Goal: Information Seeking & Learning: Learn about a topic

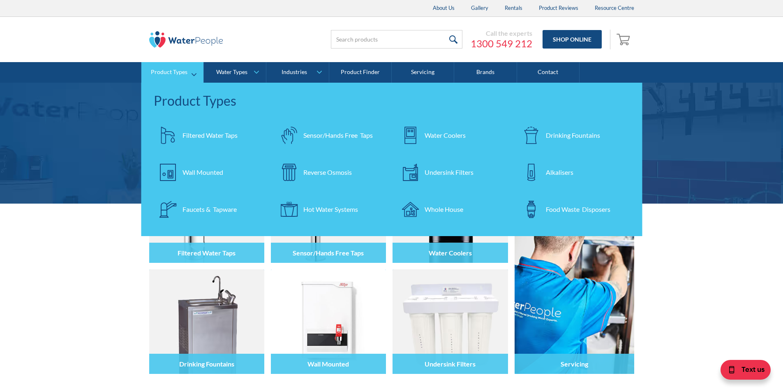
click at [203, 134] on div "Filtered Water Taps" at bounding box center [210, 135] width 55 height 10
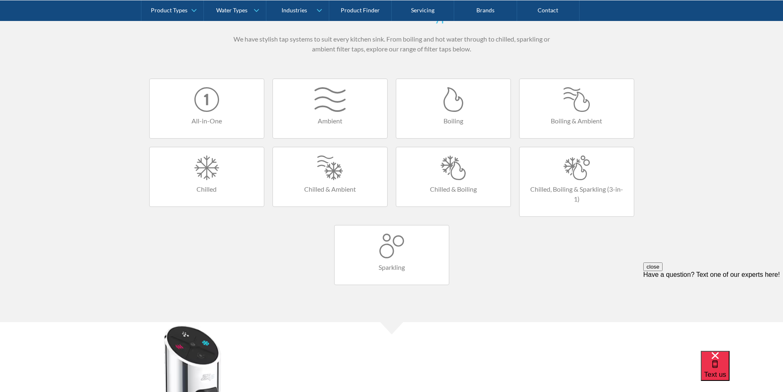
click at [454, 170] on div at bounding box center [454, 167] width 98 height 25
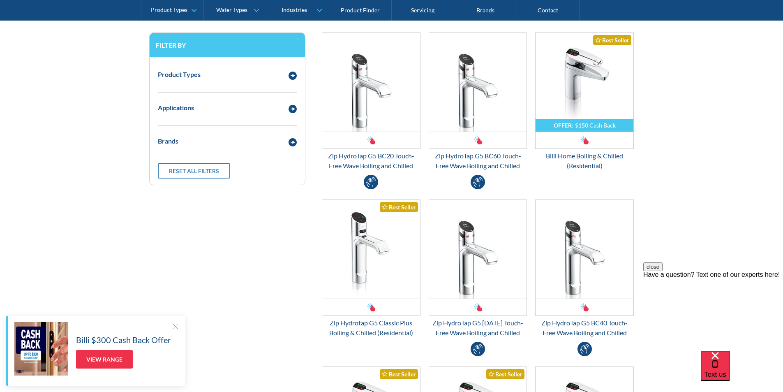
scroll to position [206, 0]
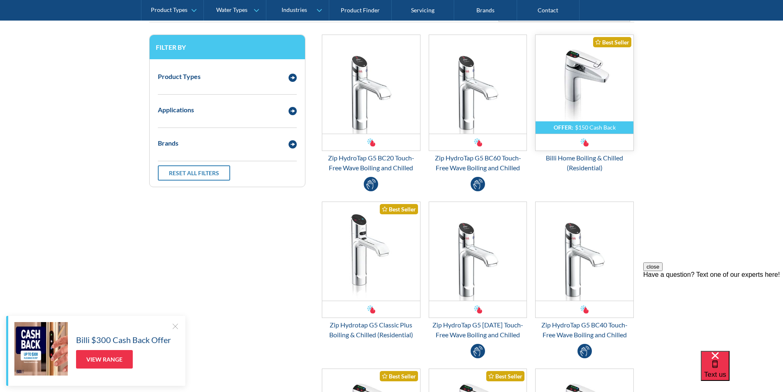
click at [568, 89] on img "Email Form 3" at bounding box center [585, 84] width 98 height 99
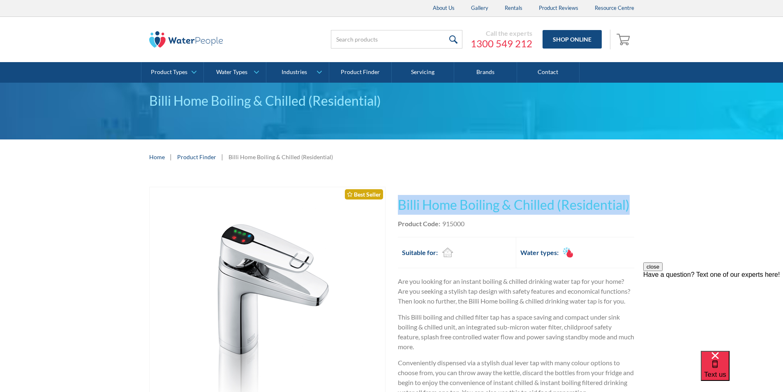
drag, startPoint x: 617, startPoint y: 204, endPoint x: 412, endPoint y: 206, distance: 205.6
click at [392, 205] on div "Play video Fits Most Brands Best Seller No items found. This tap design is incl…" at bounding box center [391, 390] width 485 height 407
copy h1 "Billi Home Boiling & Chilled (Residential)"
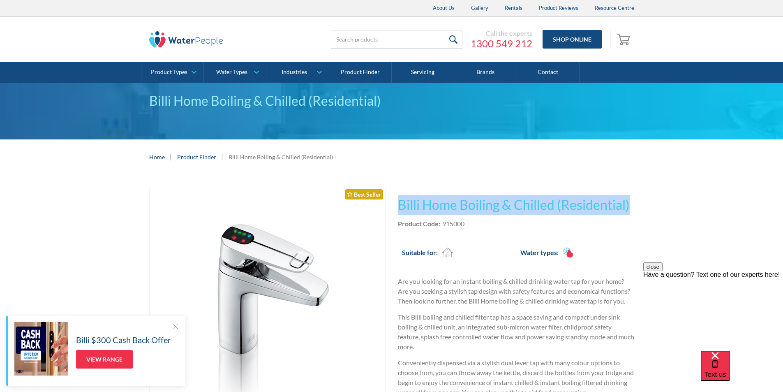
copy h1 "Billi Home Boiling & Chilled (Residential)"
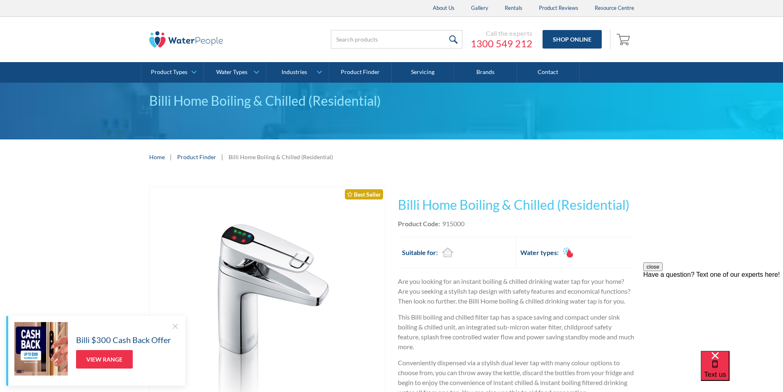
click at [471, 228] on div "Product Code: 915000" at bounding box center [516, 224] width 236 height 10
drag, startPoint x: 469, startPoint y: 222, endPoint x: 451, endPoint y: 222, distance: 18.5
click at [444, 223] on div "Product Code: 915000" at bounding box center [516, 224] width 236 height 10
click at [468, 225] on div "Product Code: 915000" at bounding box center [516, 224] width 236 height 10
drag, startPoint x: 464, startPoint y: 224, endPoint x: 439, endPoint y: 225, distance: 24.7
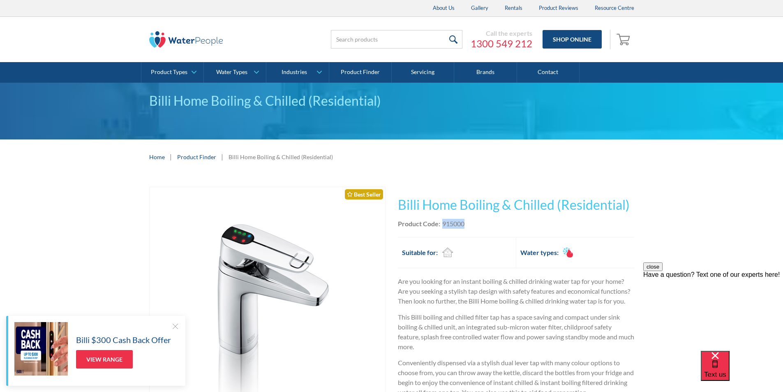
click at [439, 225] on div "Product Code: 915000" at bounding box center [516, 224] width 236 height 10
copy div "915000"
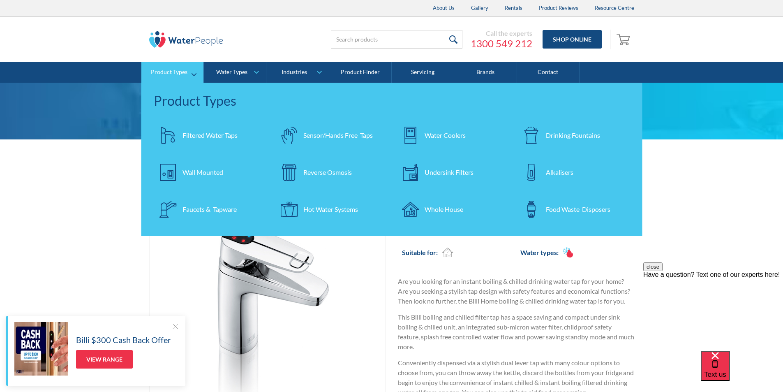
click at [315, 207] on div "Hot Water Systems" at bounding box center [330, 209] width 55 height 10
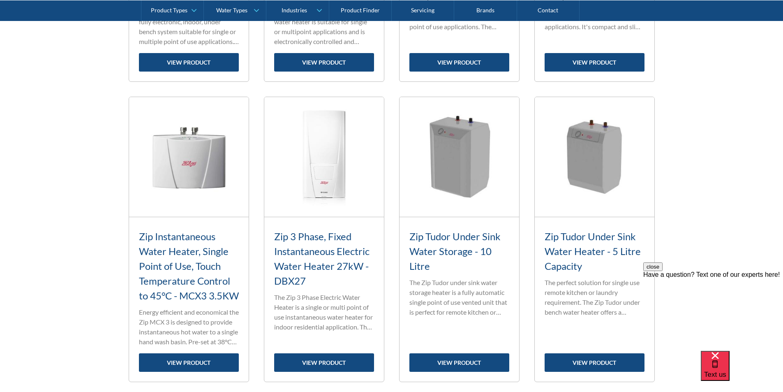
scroll to position [1153, 0]
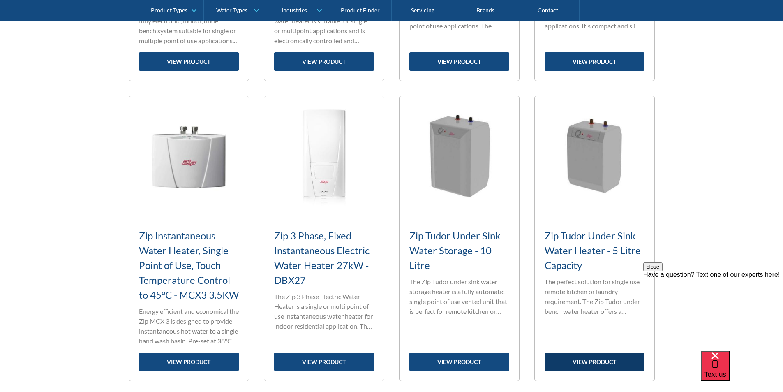
click at [605, 371] on link "view product" at bounding box center [595, 361] width 100 height 19
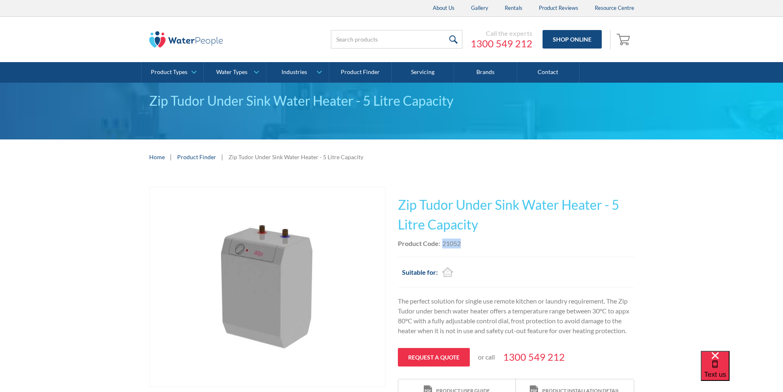
drag, startPoint x: 464, startPoint y: 241, endPoint x: 442, endPoint y: 244, distance: 22.3
click at [442, 244] on div "Product Code: 21052" at bounding box center [516, 243] width 236 height 10
copy div "21052"
